Goal: Transaction & Acquisition: Purchase product/service

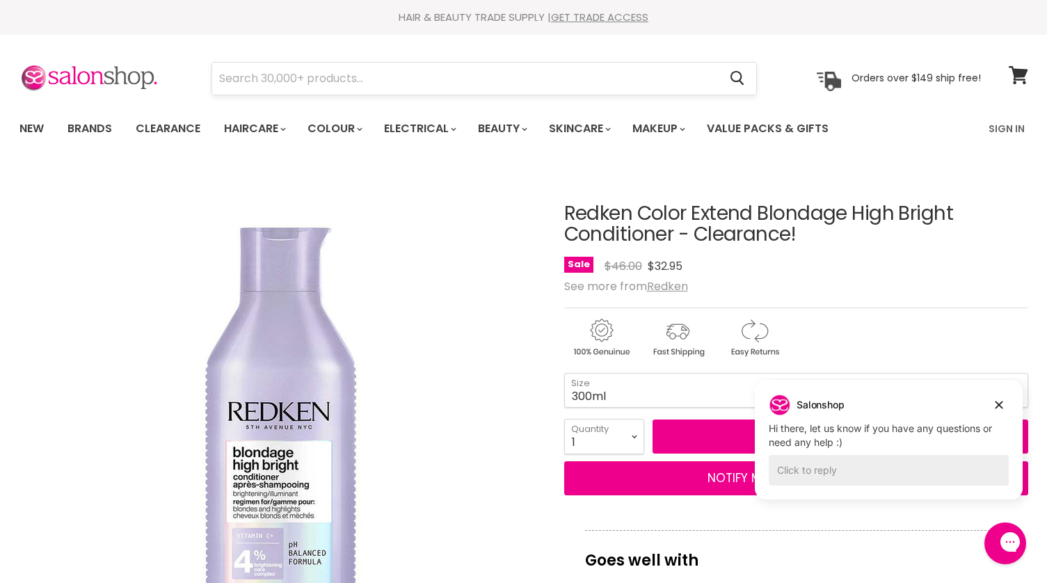
click at [251, 75] on input "Search" at bounding box center [465, 79] width 507 height 32
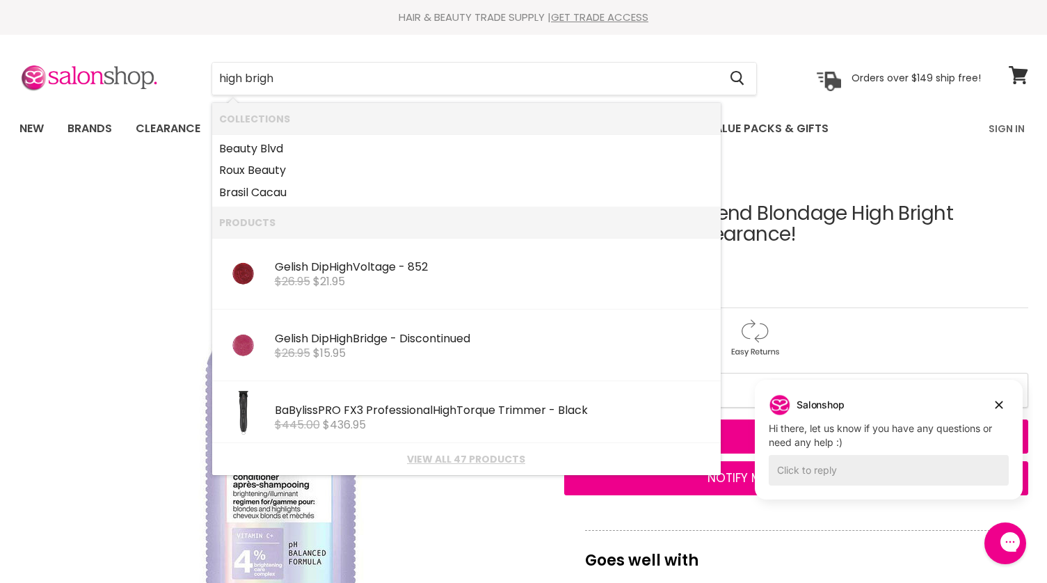
type input "high bright"
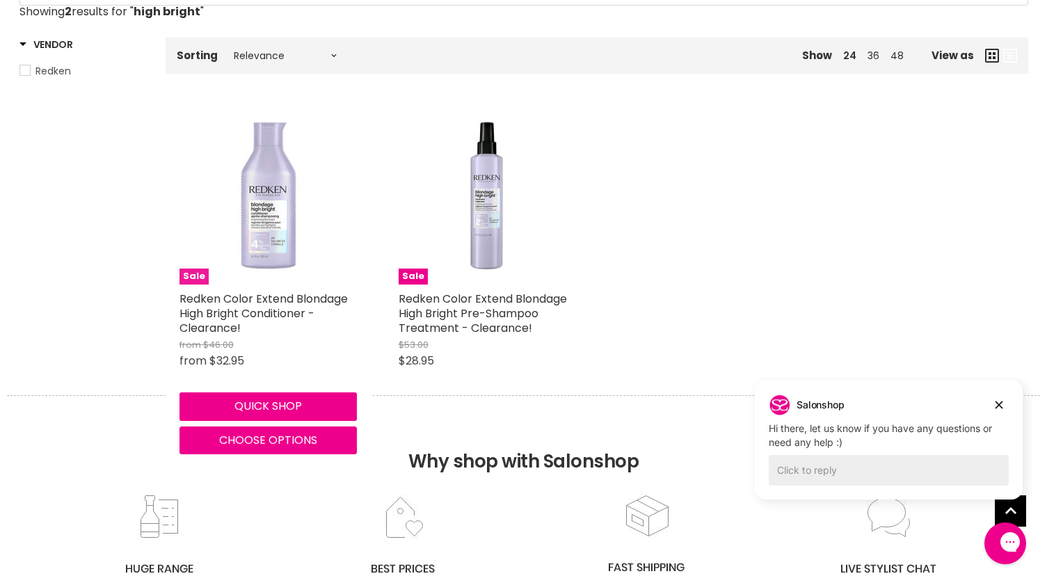
click at [280, 220] on img "Main content" at bounding box center [268, 195] width 177 height 177
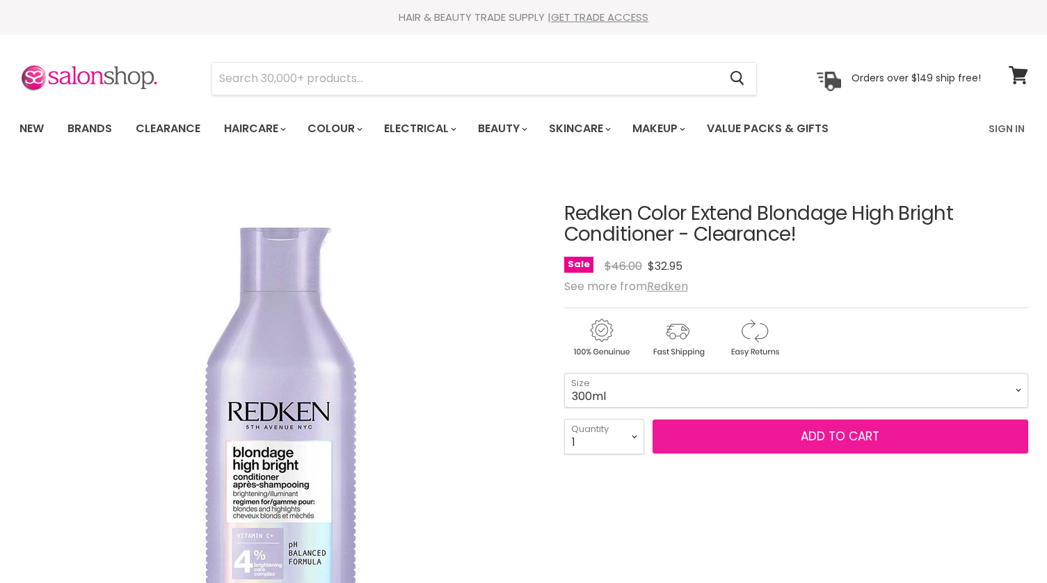
click at [834, 439] on span "Add to cart" at bounding box center [840, 436] width 79 height 17
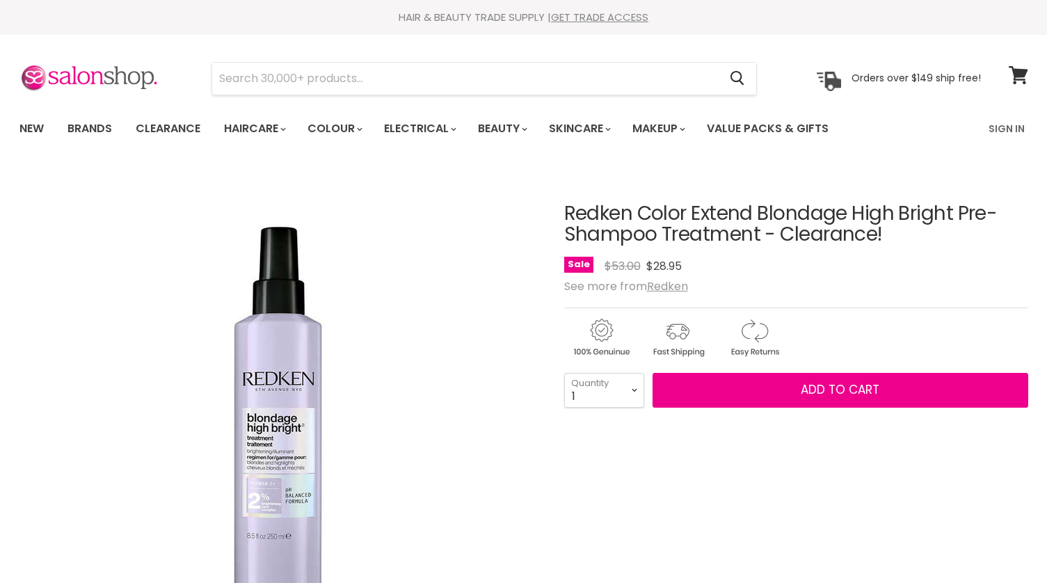
click at [848, 381] on span "Add to cart" at bounding box center [840, 389] width 79 height 17
click at [1013, 77] on icon at bounding box center [1018, 75] width 19 height 18
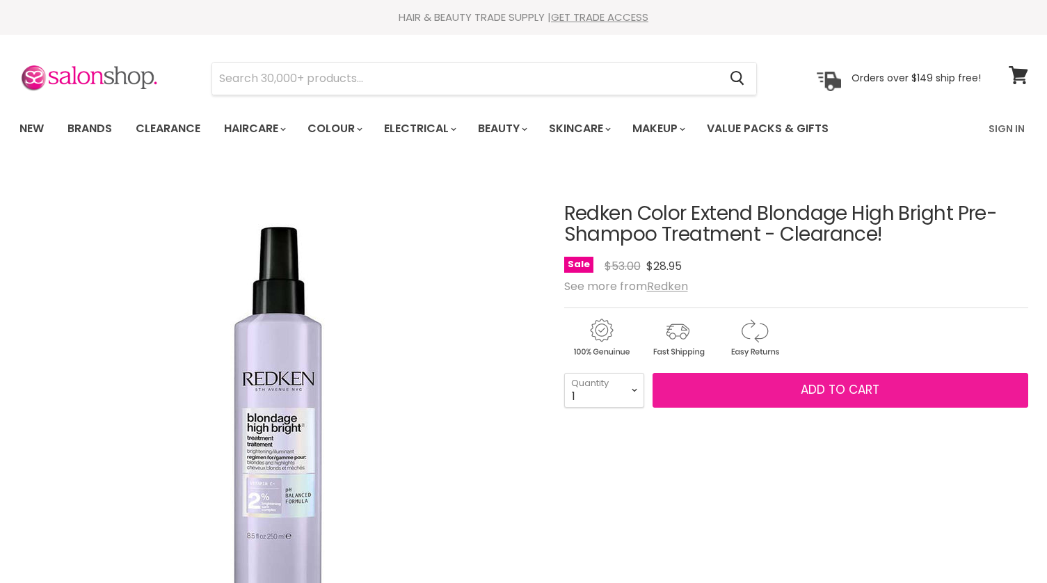
click at [834, 388] on span "Add to cart" at bounding box center [840, 389] width 79 height 17
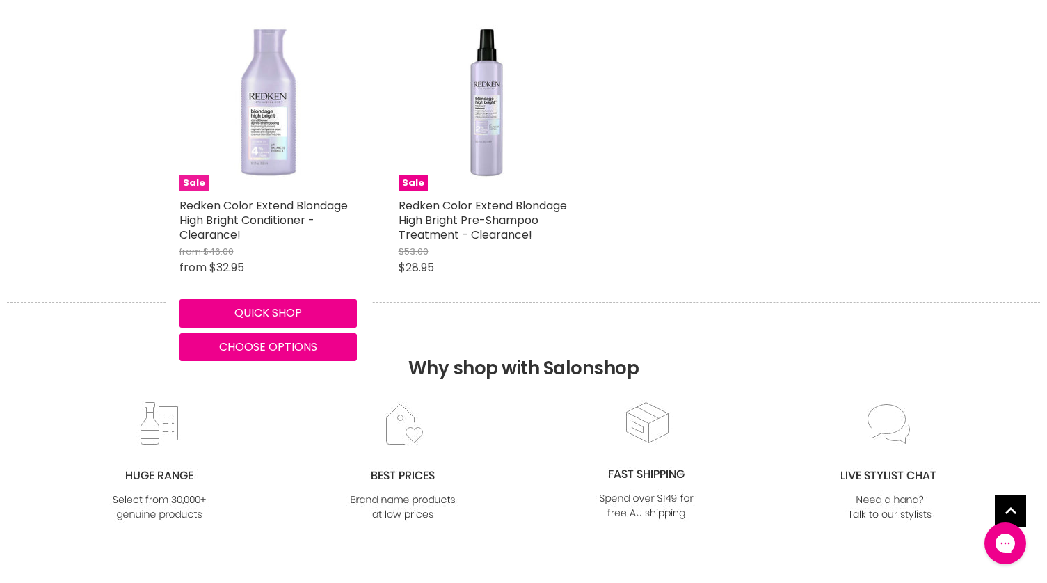
click at [193, 179] on span "Sale" at bounding box center [194, 183] width 29 height 16
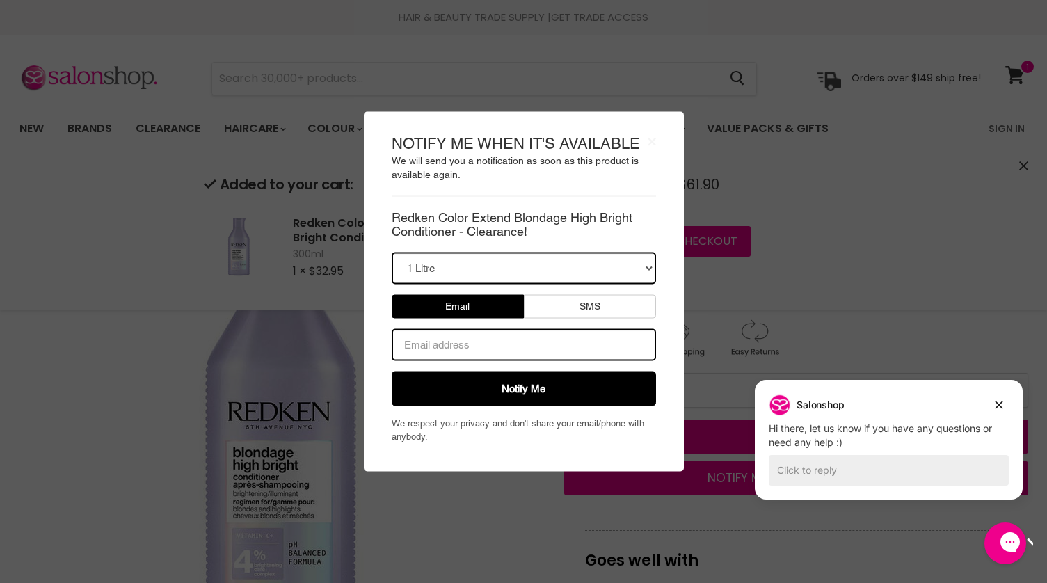
click at [919, 253] on body "× NOTIFY ME WHEN IT'S AVAILABLE We will send you a notification as soon as this…" at bounding box center [523, 291] width 1047 height 583
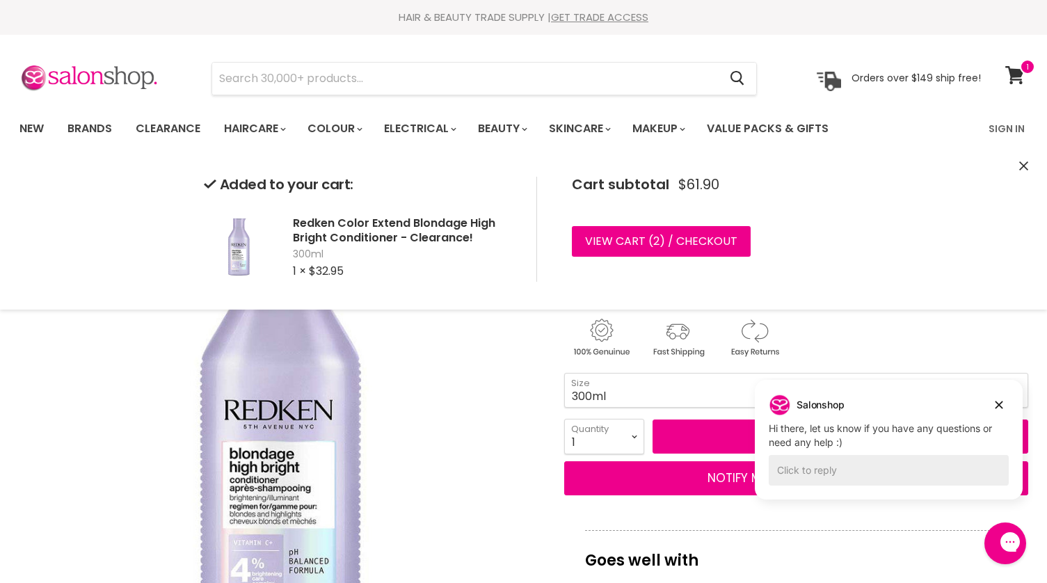
click at [443, 463] on img "Redken Color Extend Blondage High Bright Conditioner - Clearance! image. Click …" at bounding box center [279, 428] width 520 height 520
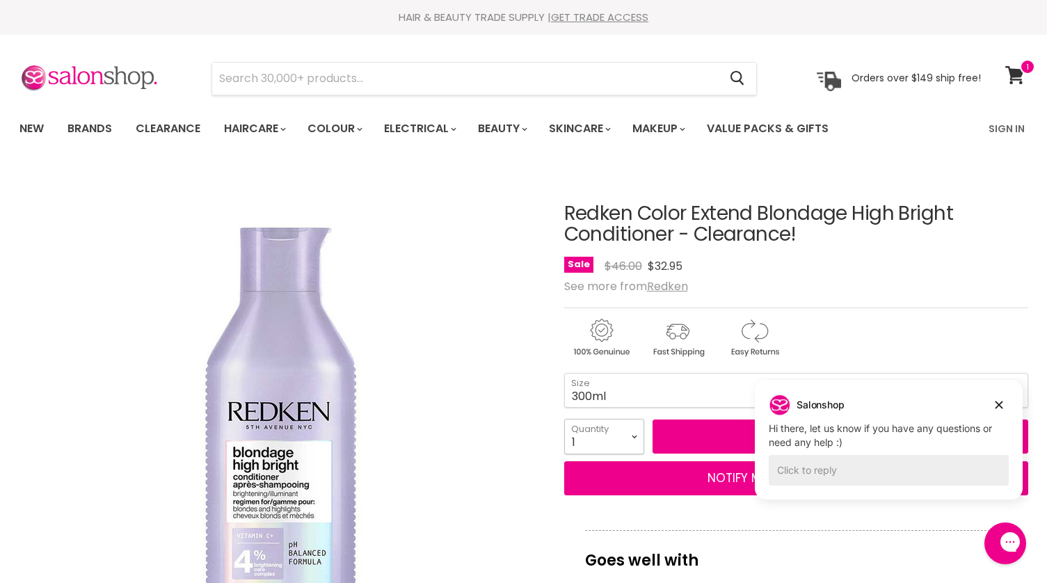
click at [637, 431] on select "1 2 3 4 5 6 7 8 9 10+" at bounding box center [604, 436] width 80 height 35
click at [695, 379] on select "300ml 1 Litre" at bounding box center [796, 390] width 464 height 35
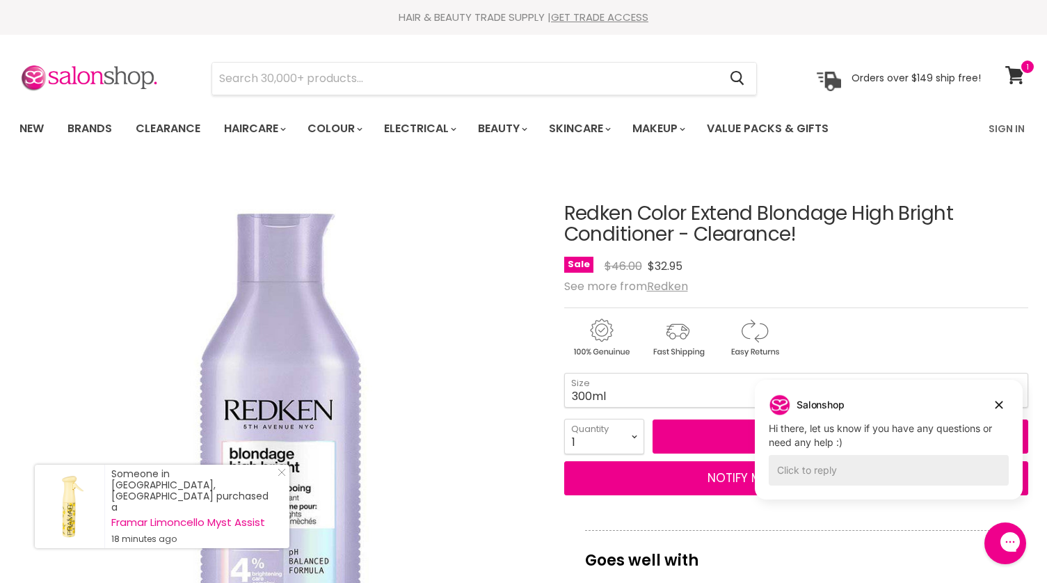
click at [364, 355] on img "Redken Color Extend Blondage High Bright Conditioner - Clearance! image. Click …" at bounding box center [279, 428] width 520 height 520
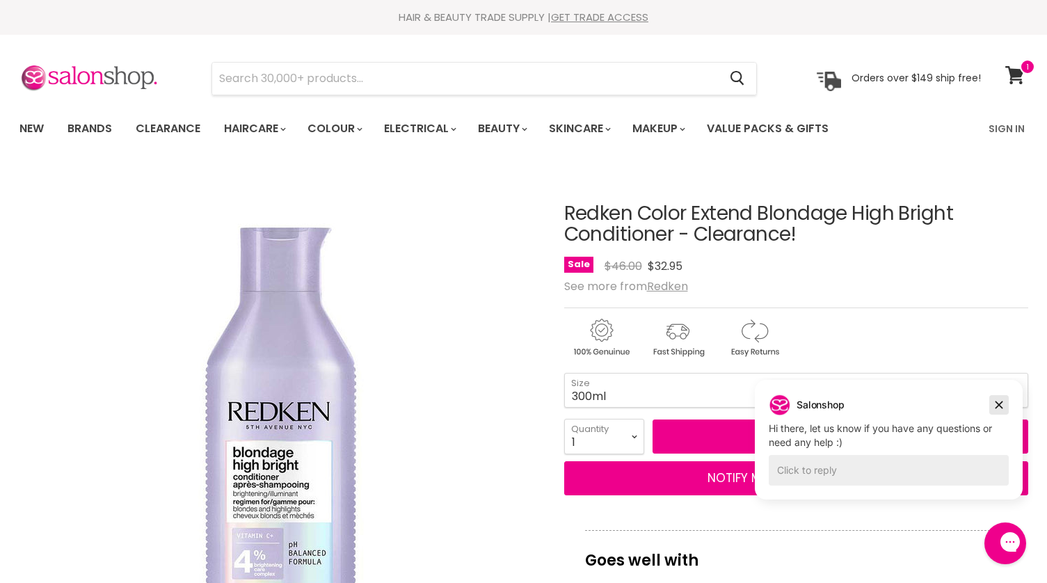
click at [999, 404] on icon "Dismiss campaign" at bounding box center [1000, 406] width 8 height 8
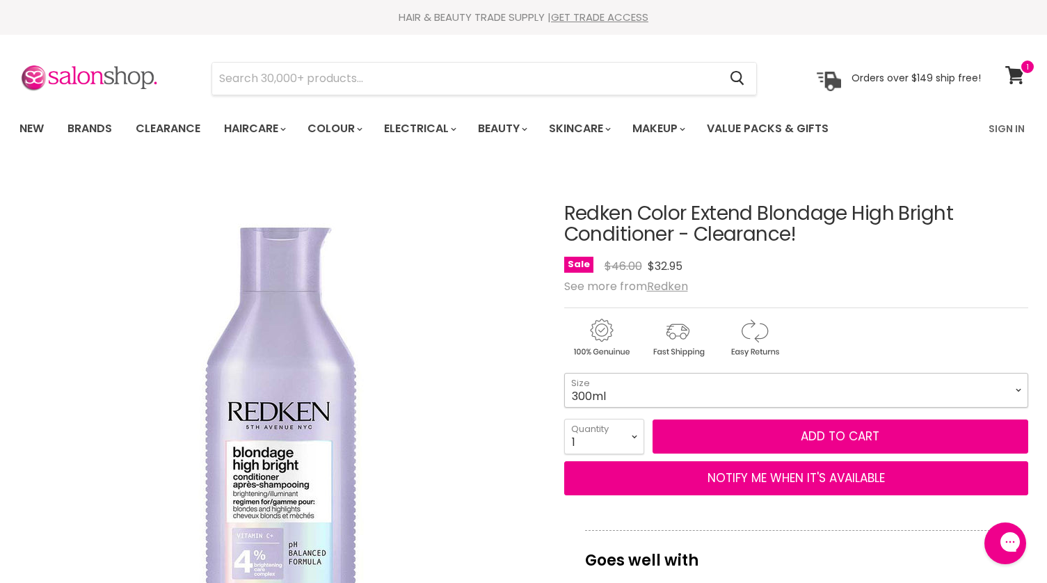
drag, startPoint x: 647, startPoint y: 388, endPoint x: 674, endPoint y: 378, distance: 28.2
click at [647, 388] on select "300ml 1 Litre" at bounding box center [796, 390] width 464 height 35
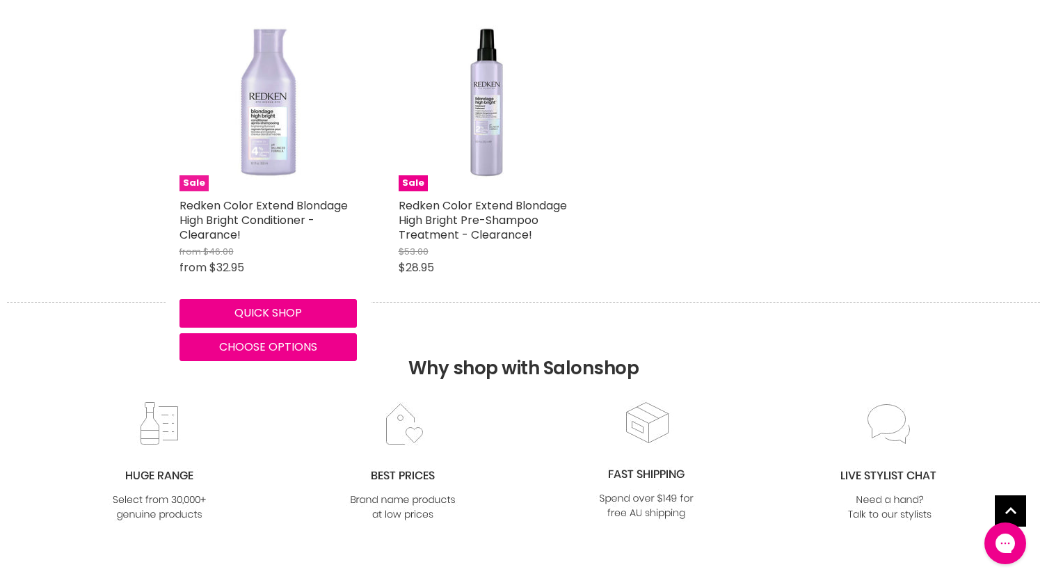
click at [278, 132] on img "Main content" at bounding box center [268, 102] width 177 height 177
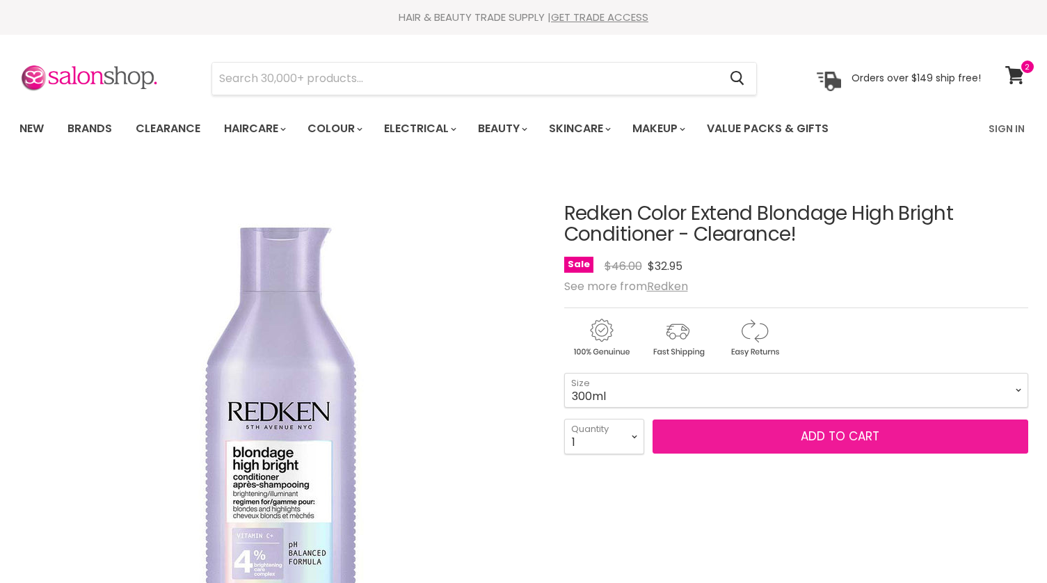
click at [827, 433] on span "Add to cart" at bounding box center [840, 436] width 79 height 17
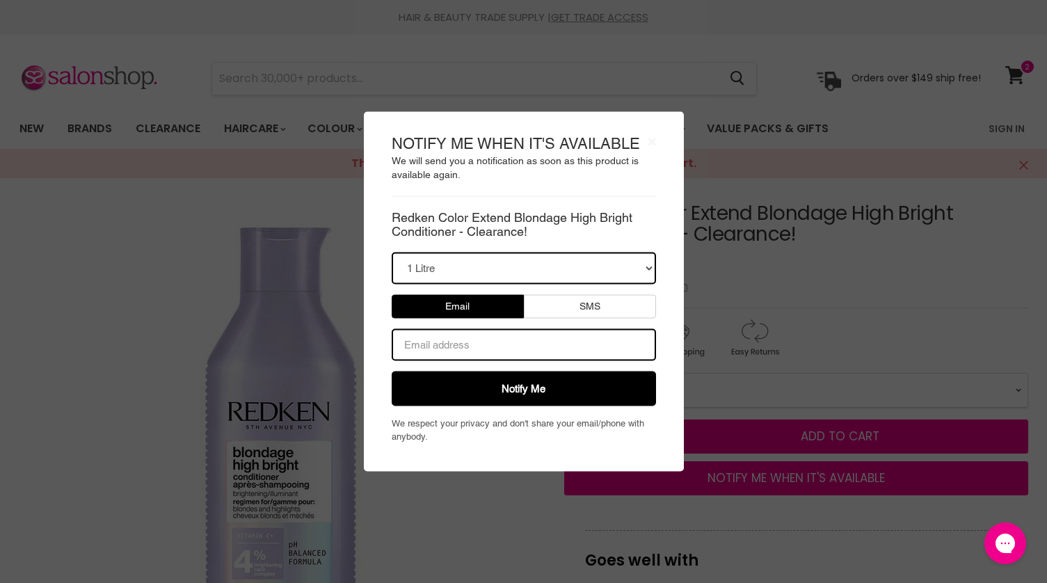
click at [900, 138] on body "× NOTIFY ME WHEN IT'S AVAILABLE We will send you a notification as soon as this…" at bounding box center [523, 291] width 1047 height 583
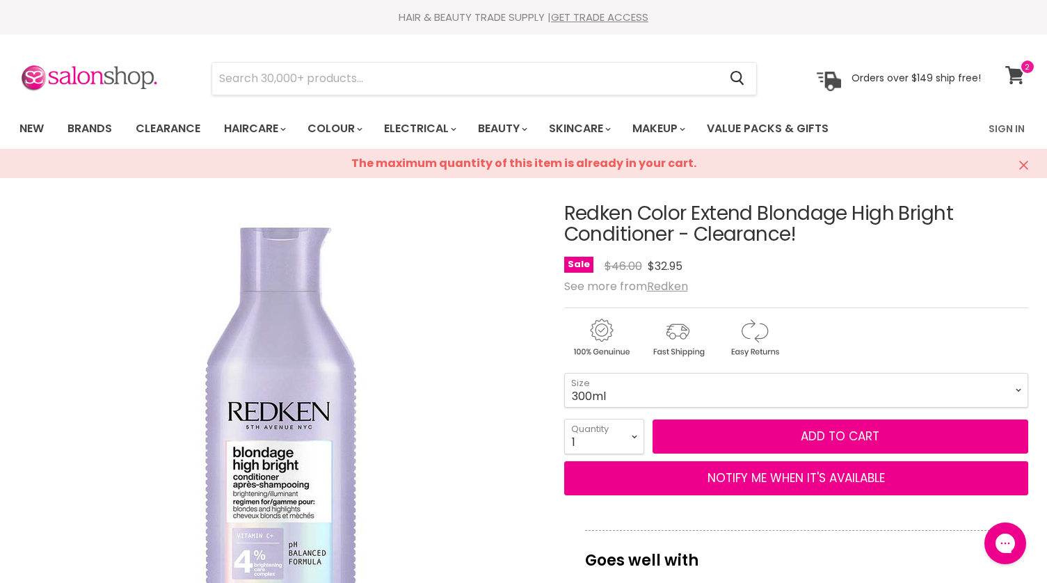
click at [1010, 77] on icon at bounding box center [1015, 75] width 19 height 18
